Goal: Information Seeking & Learning: Check status

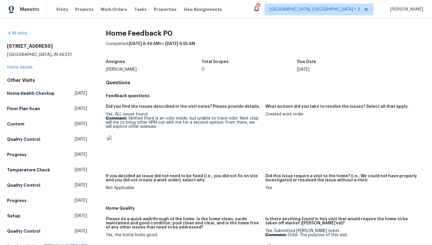
click at [148, 127] on p "Comment: Verified there is an odor inside, but unable to trace odor. Next step …" at bounding box center [183, 122] width 155 height 12
click at [33, 68] on div "[STREET_ADDRESS] Home details" at bounding box center [47, 56] width 80 height 27
click at [31, 68] on link "Home details" at bounding box center [20, 67] width 26 height 4
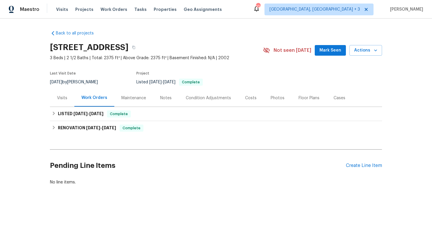
click at [65, 94] on div "Visits" at bounding box center [62, 97] width 24 height 17
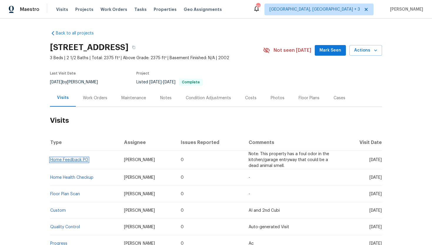
click at [85, 162] on link "Home Feedback P0" at bounding box center [69, 160] width 38 height 4
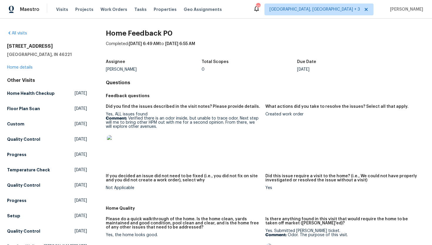
scroll to position [11, 0]
